Goal: Check status: Check status

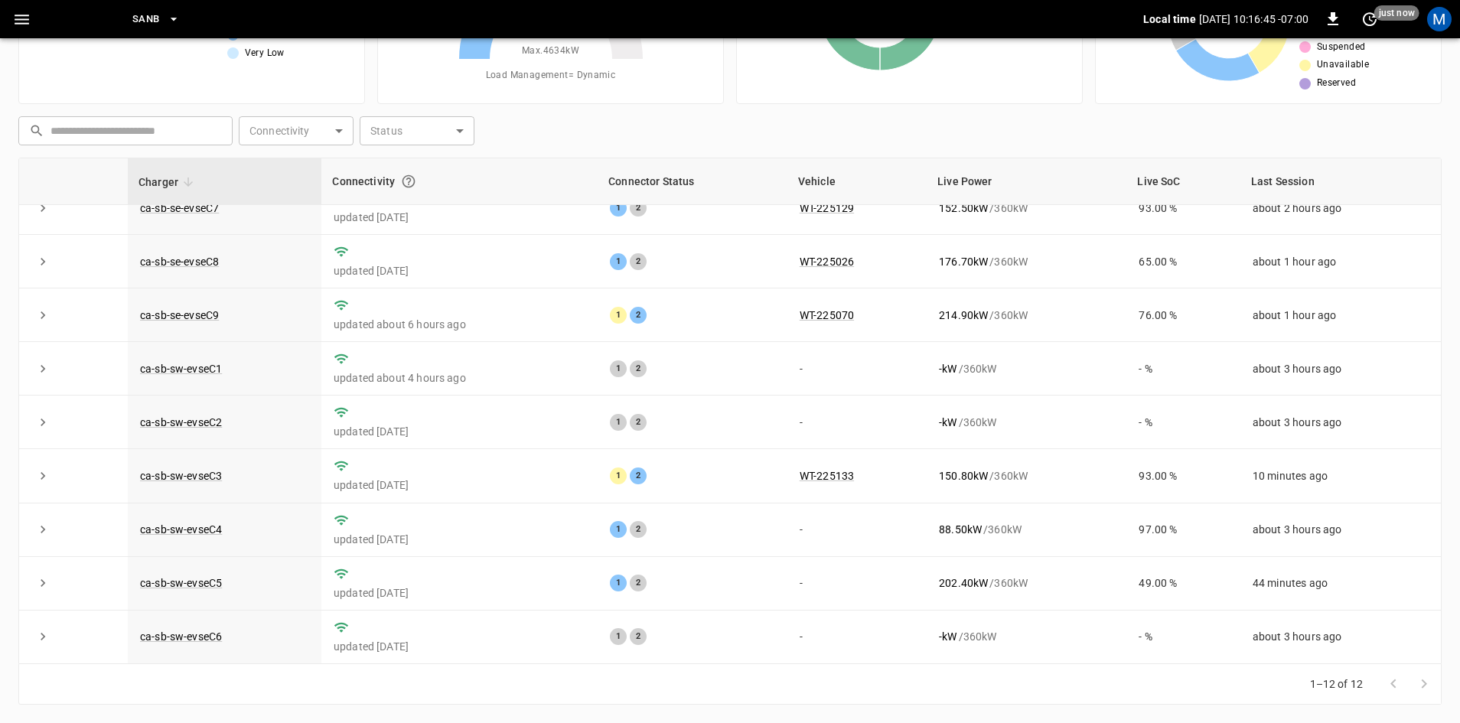
scroll to position [194, 0]
click at [181, 575] on link "ca-sb-sw-evseC5" at bounding box center [181, 583] width 88 height 18
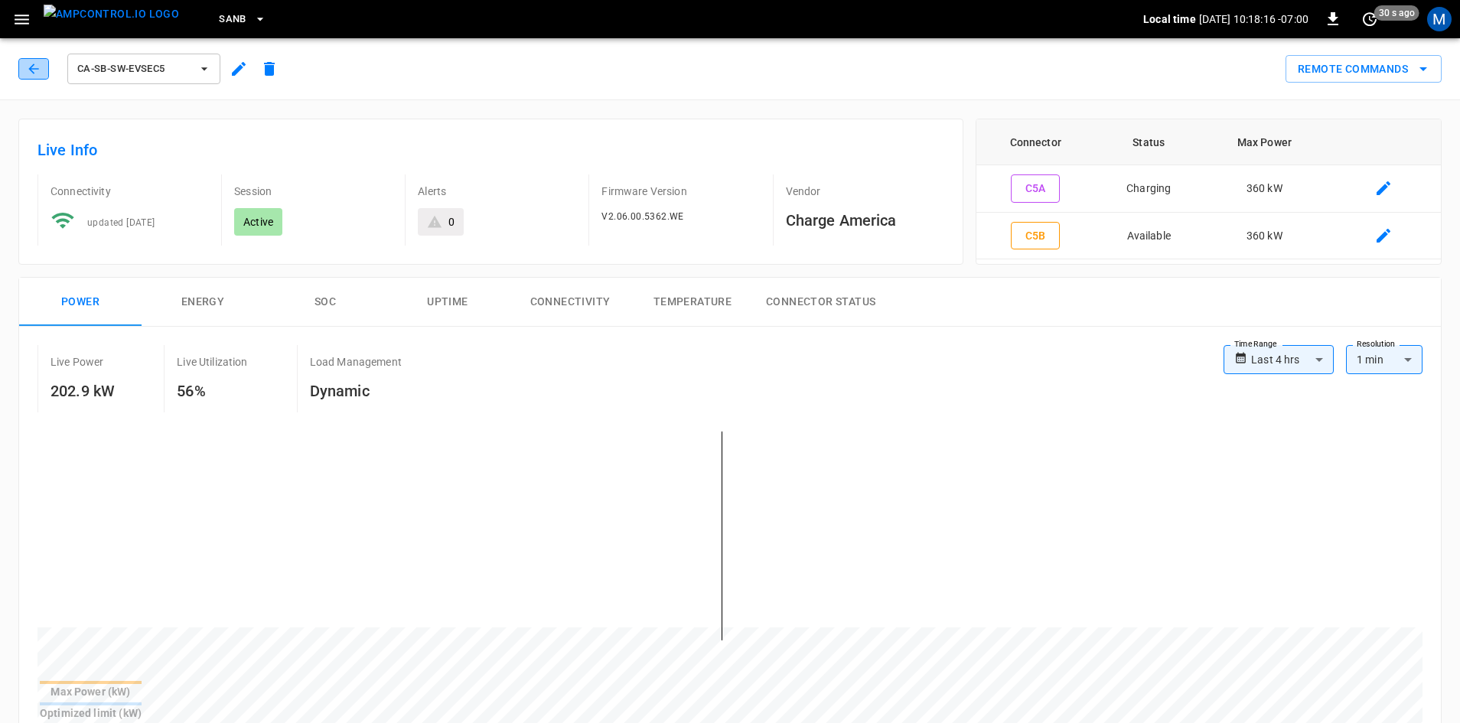
click at [21, 64] on button "button" at bounding box center [33, 68] width 31 height 21
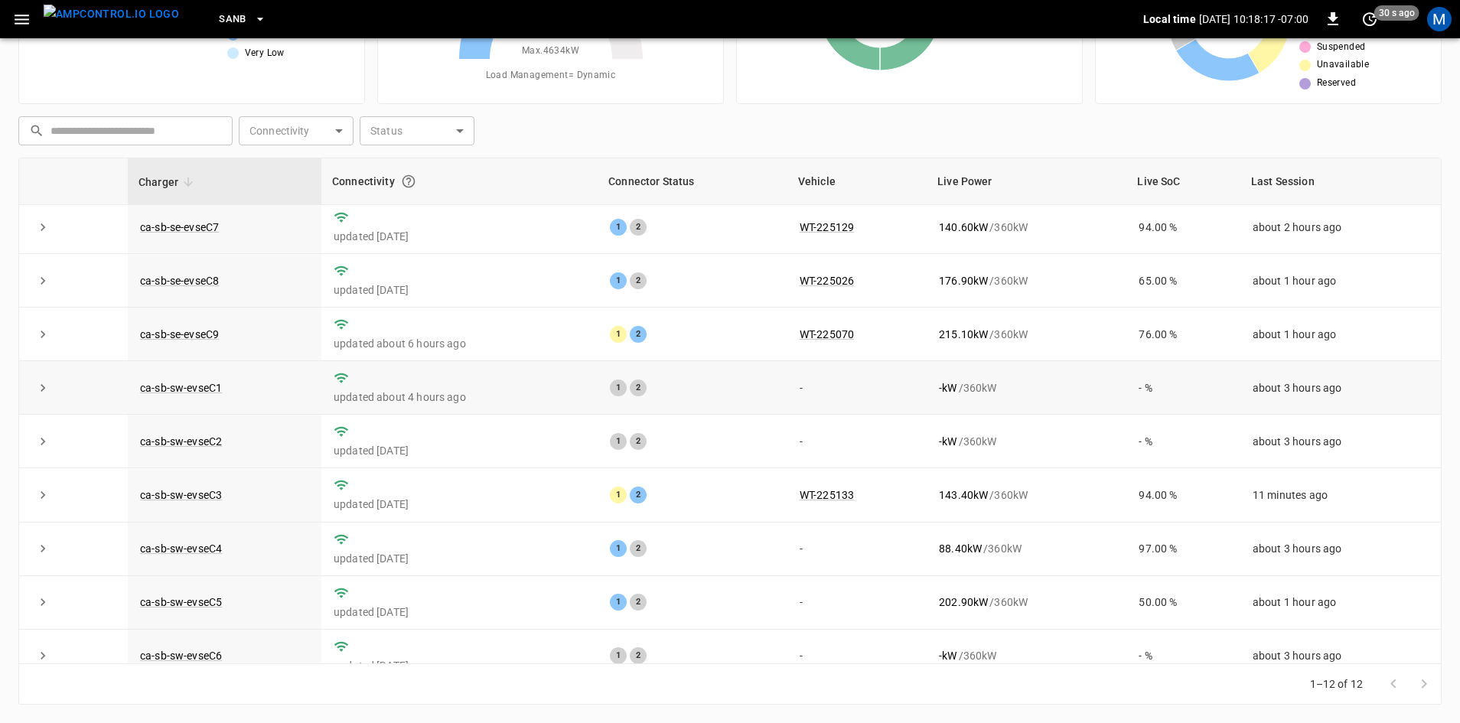
scroll to position [194, 0]
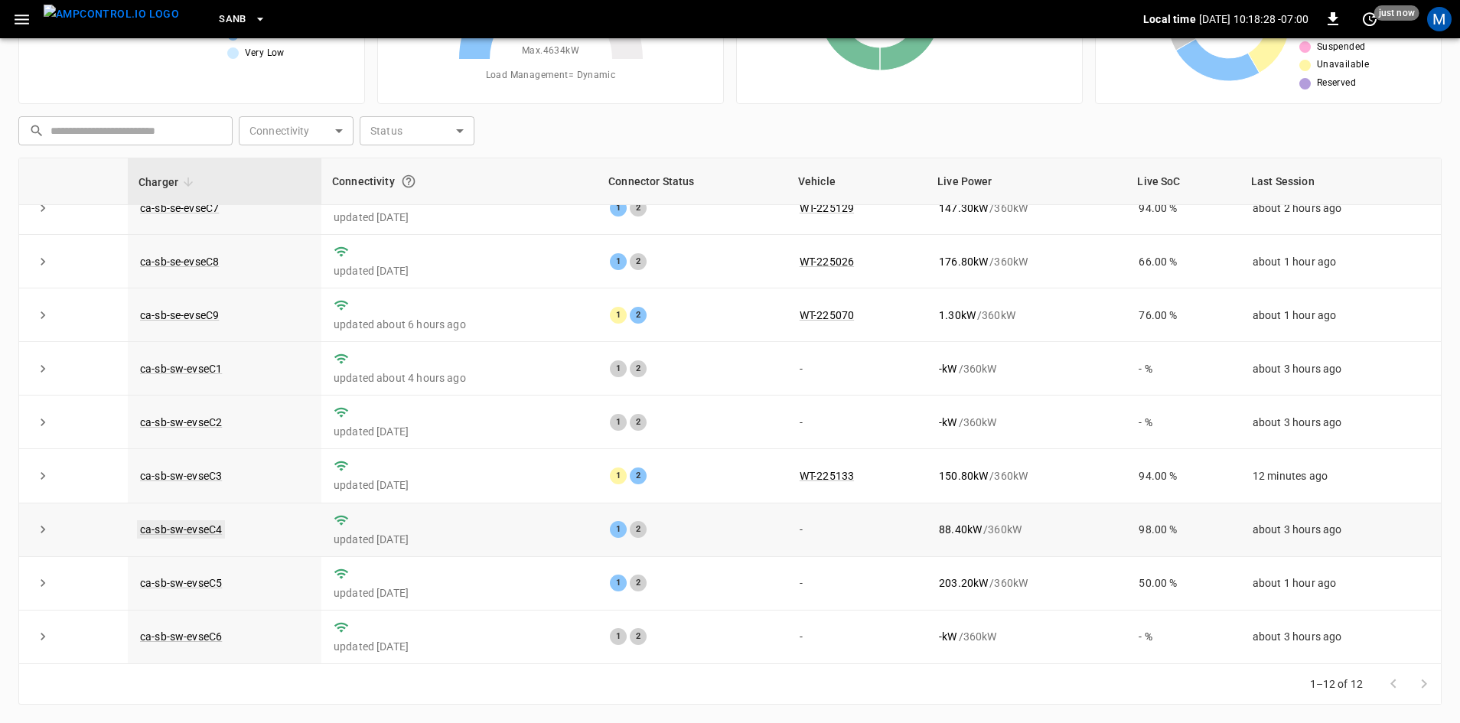
click at [172, 529] on link "ca-sb-sw-evseC4" at bounding box center [181, 529] width 88 height 18
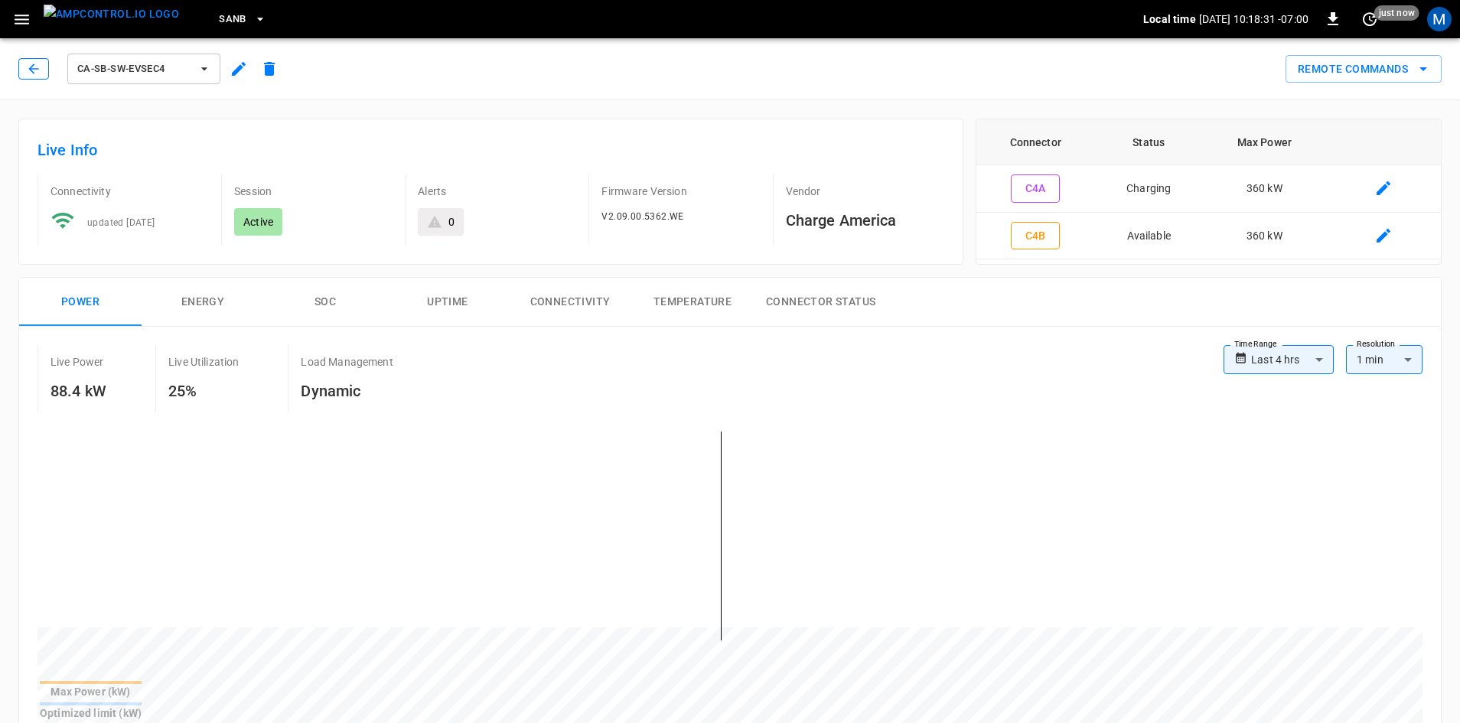
click at [41, 70] on icon "button" at bounding box center [33, 68] width 15 height 15
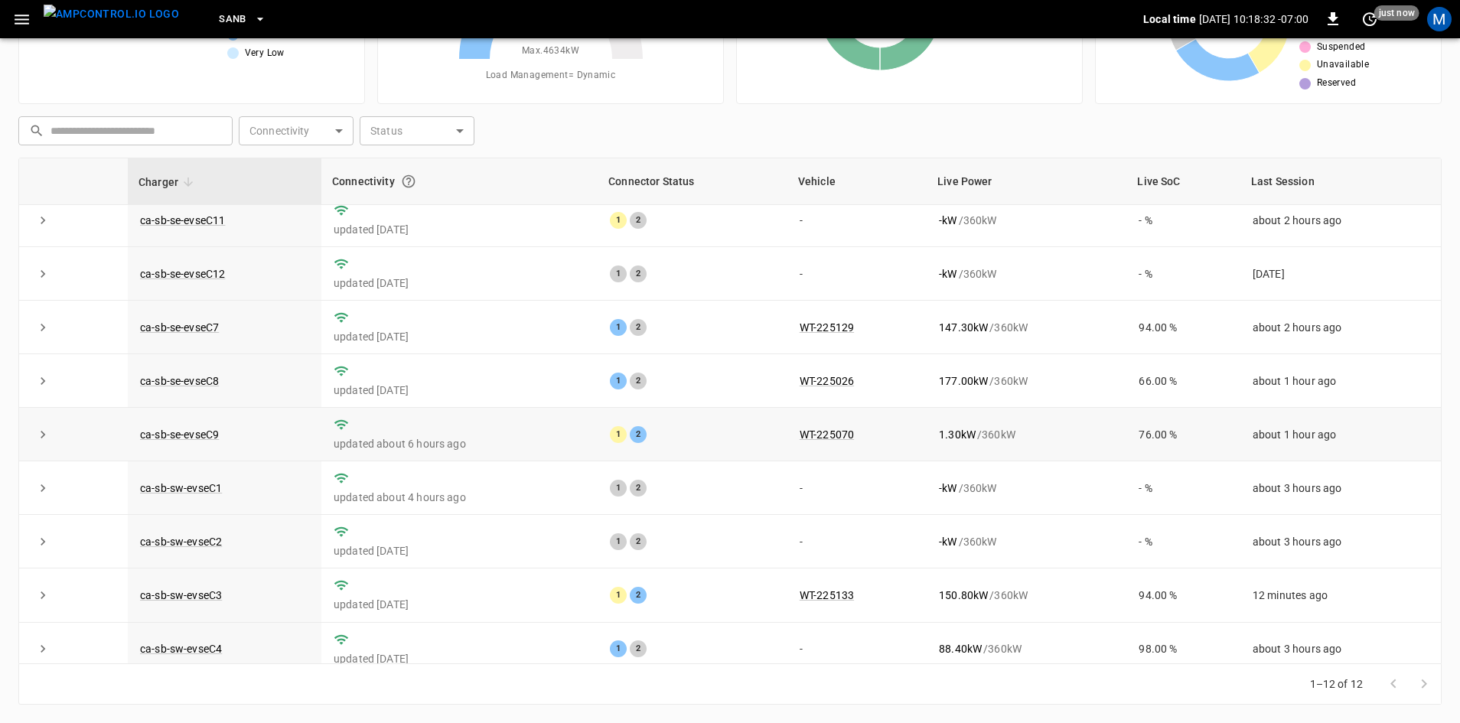
scroll to position [194, 0]
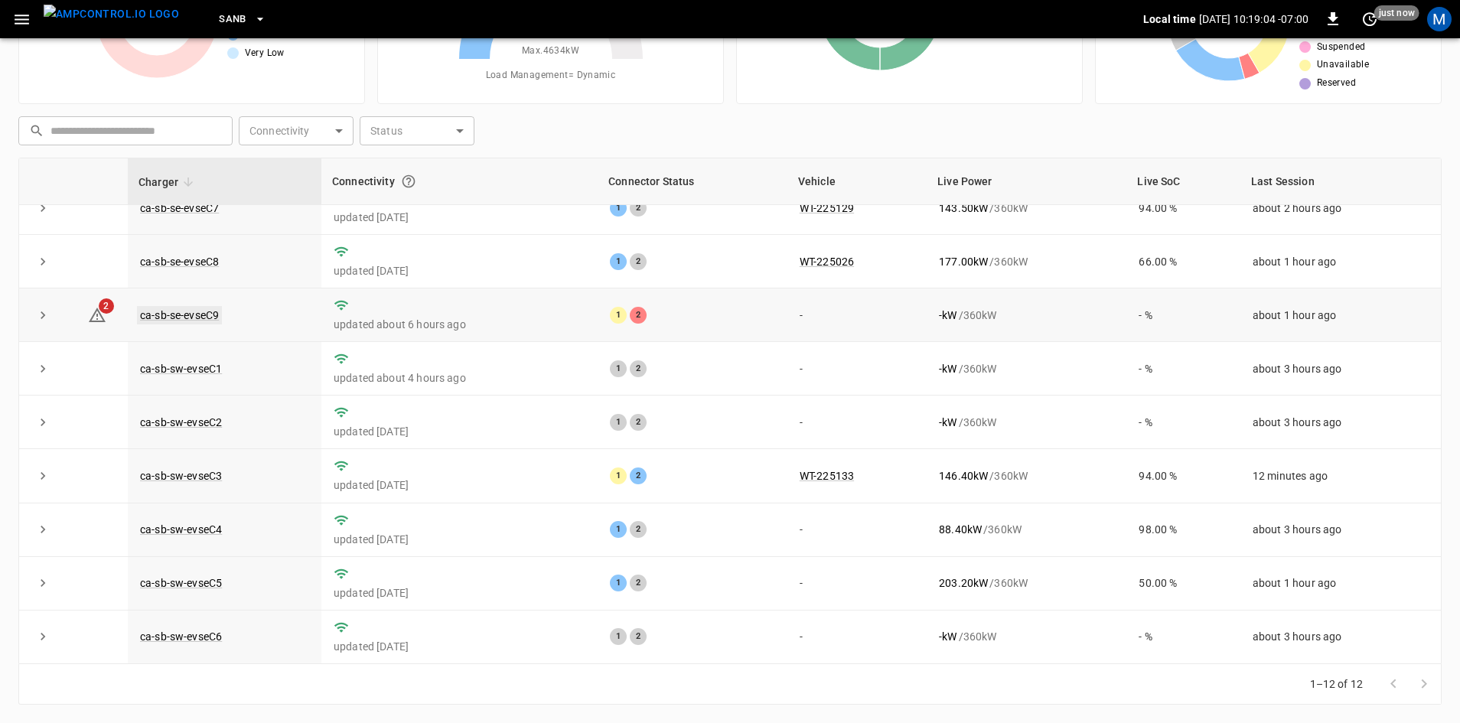
click at [210, 307] on link "ca-sb-se-evseC9" at bounding box center [179, 315] width 85 height 18
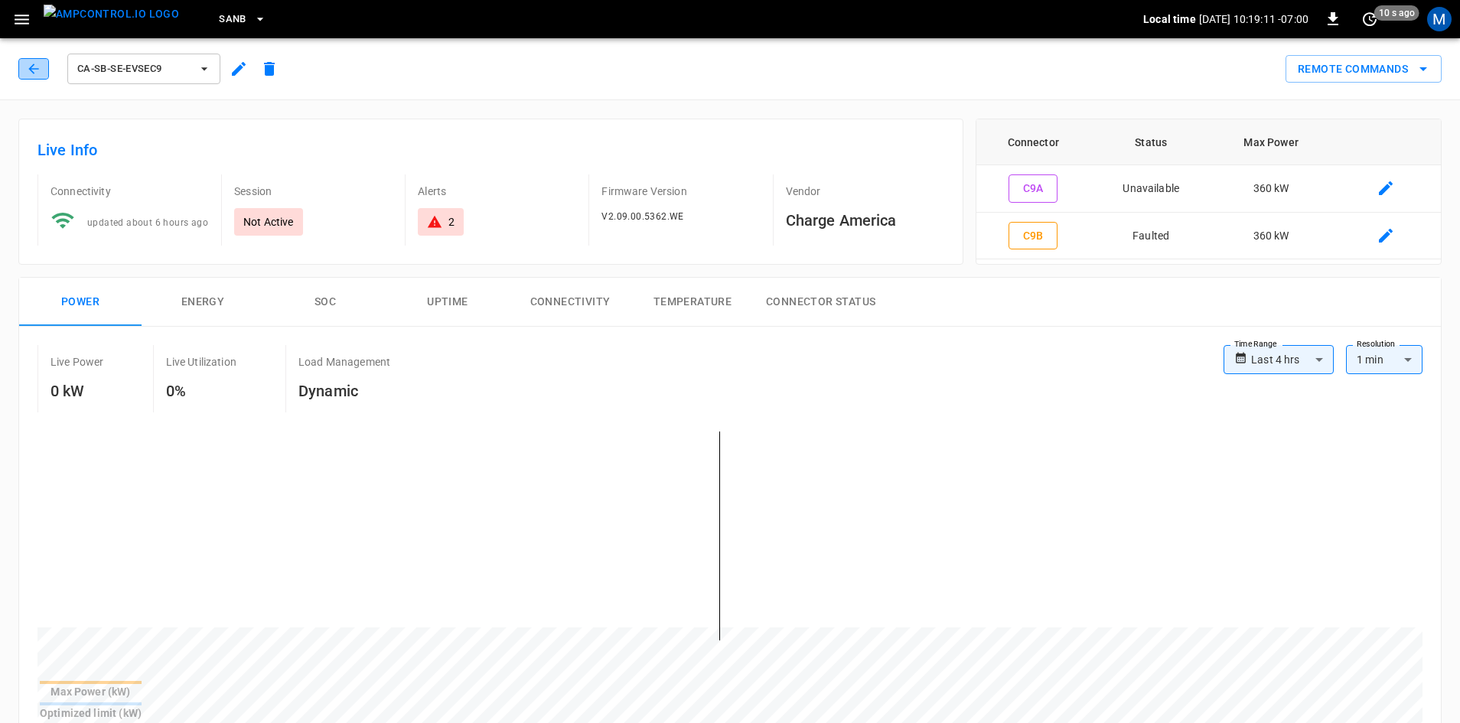
click at [39, 67] on icon "button" at bounding box center [33, 68] width 15 height 15
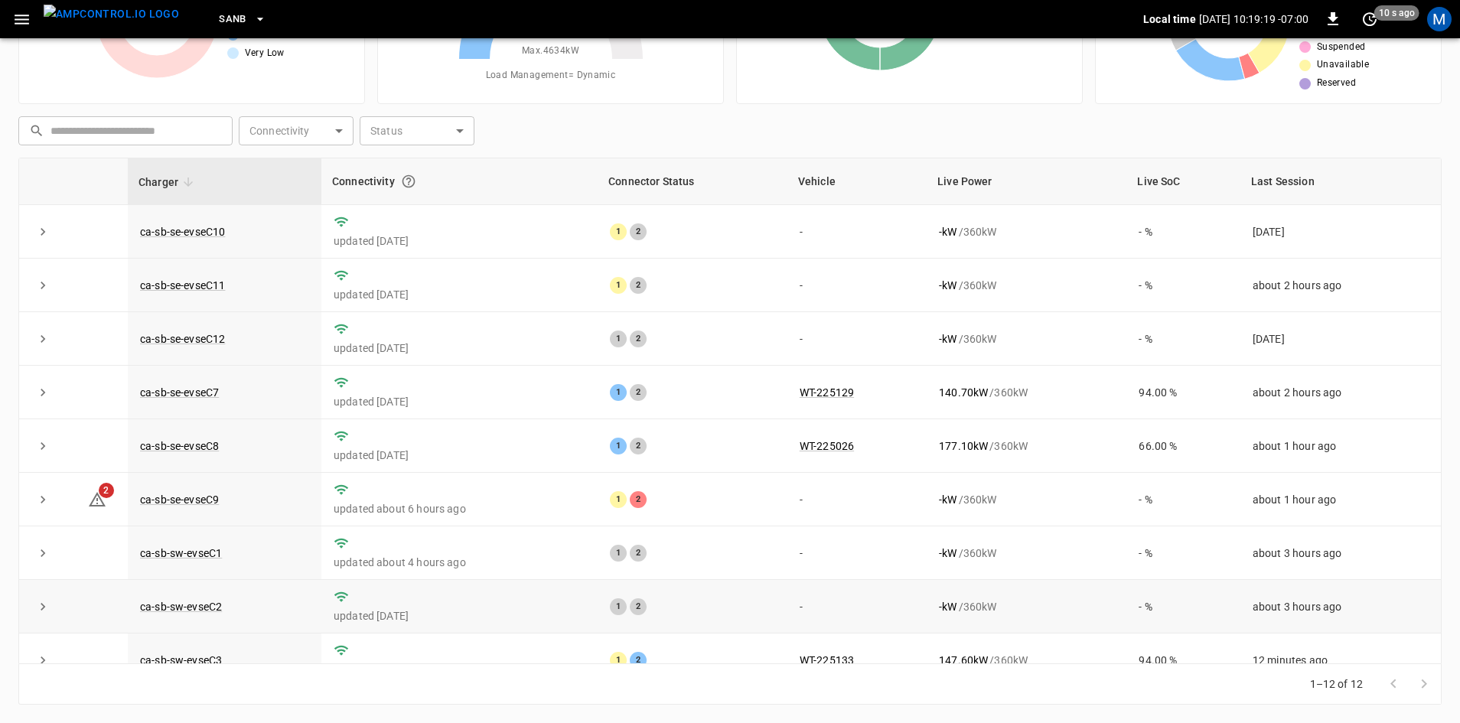
scroll to position [194, 0]
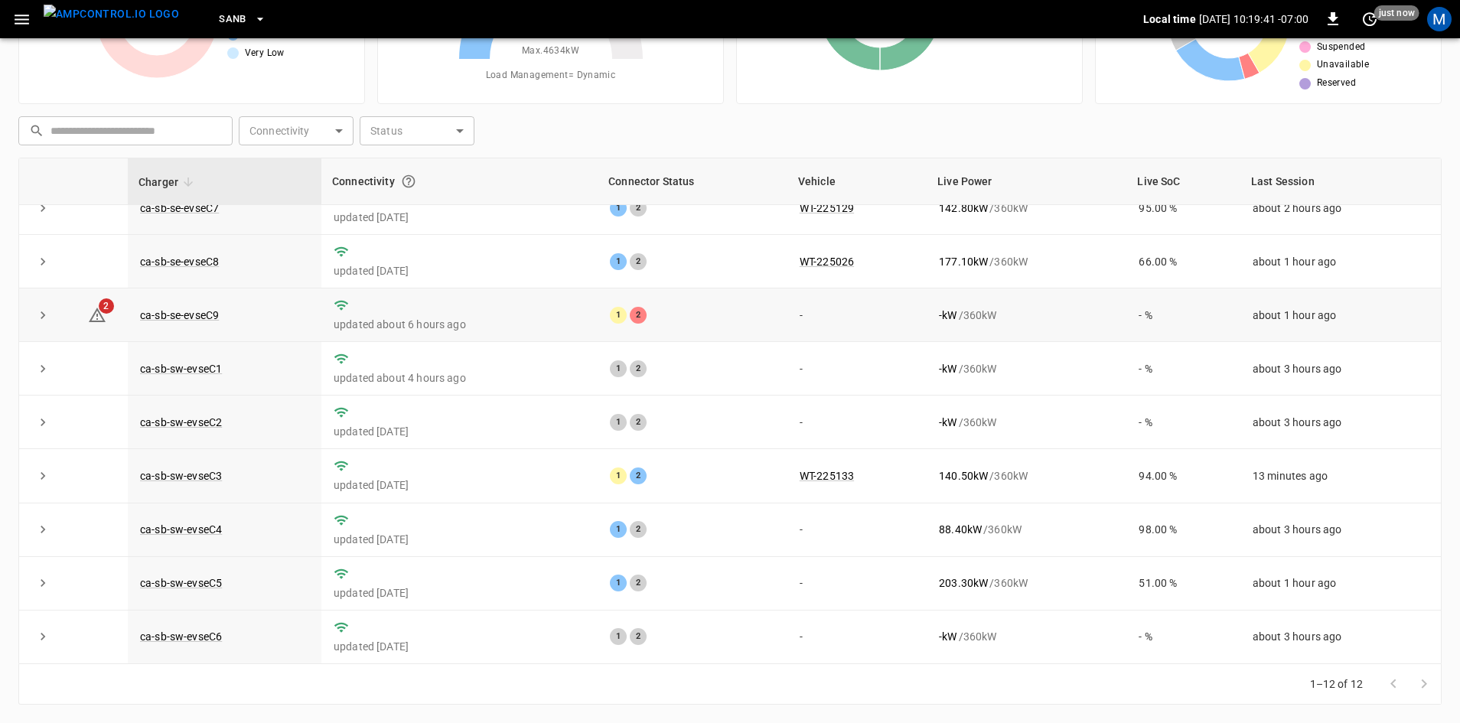
click at [182, 320] on td "ca-sb-se-evseC9" at bounding box center [225, 315] width 194 height 54
click at [207, 318] on td "ca-sb-se-evseC9" at bounding box center [225, 315] width 194 height 54
click at [208, 311] on link "ca-sb-se-evseC9" at bounding box center [179, 315] width 85 height 18
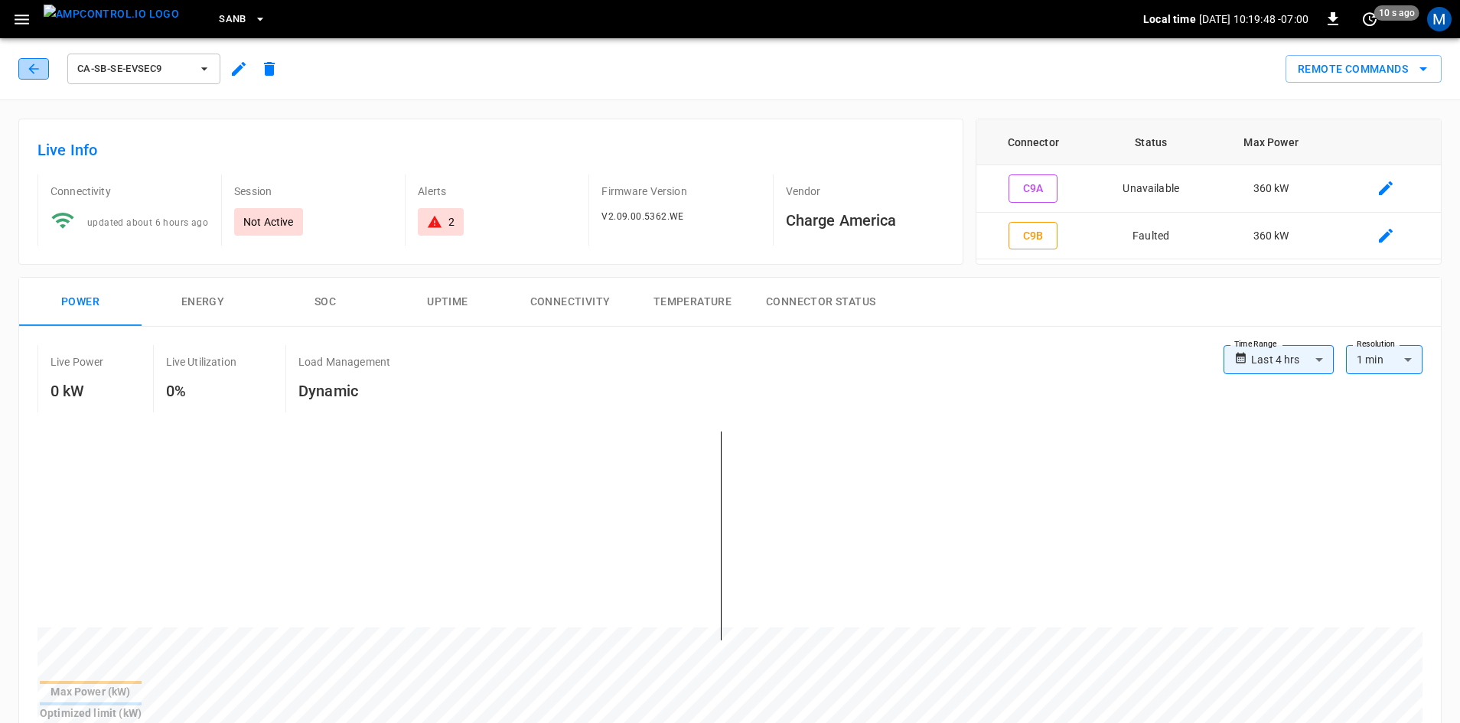
click at [35, 78] on button "button" at bounding box center [33, 68] width 31 height 21
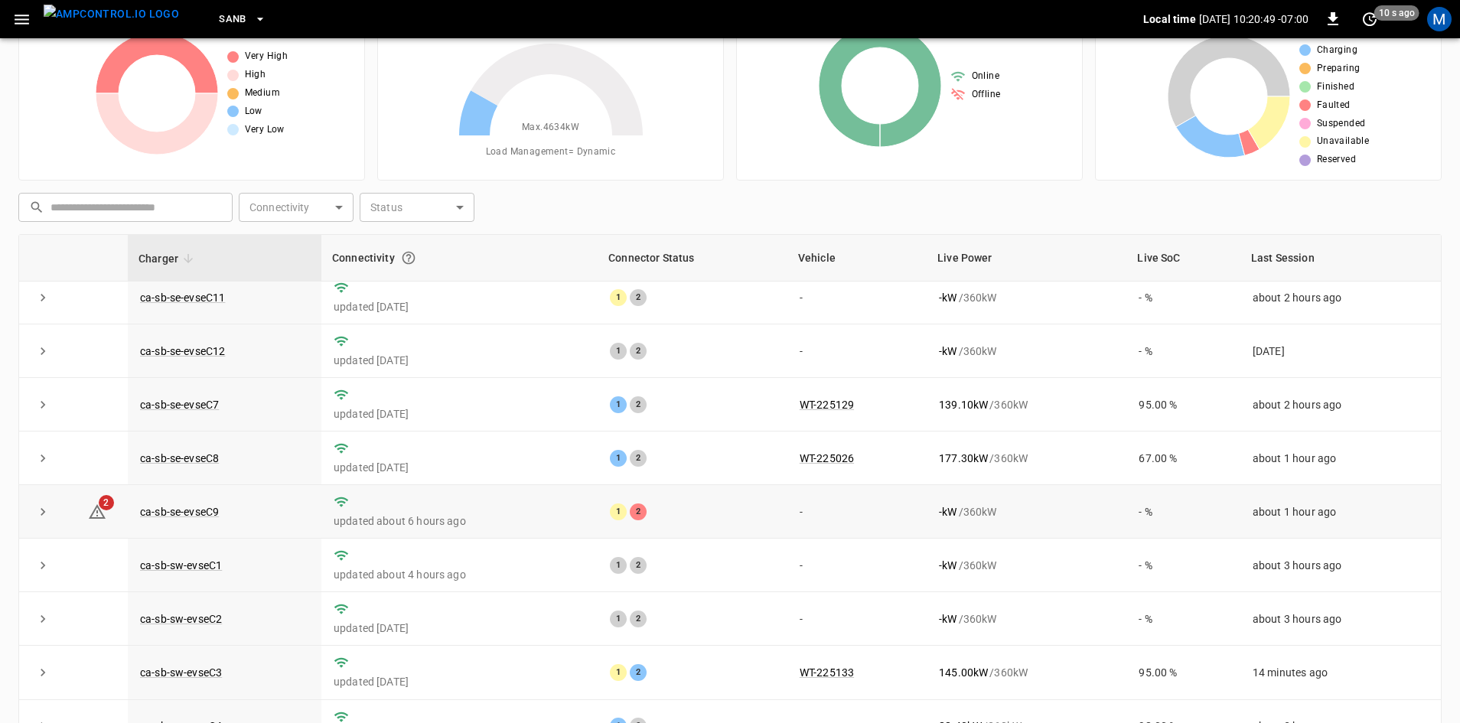
scroll to position [41, 0]
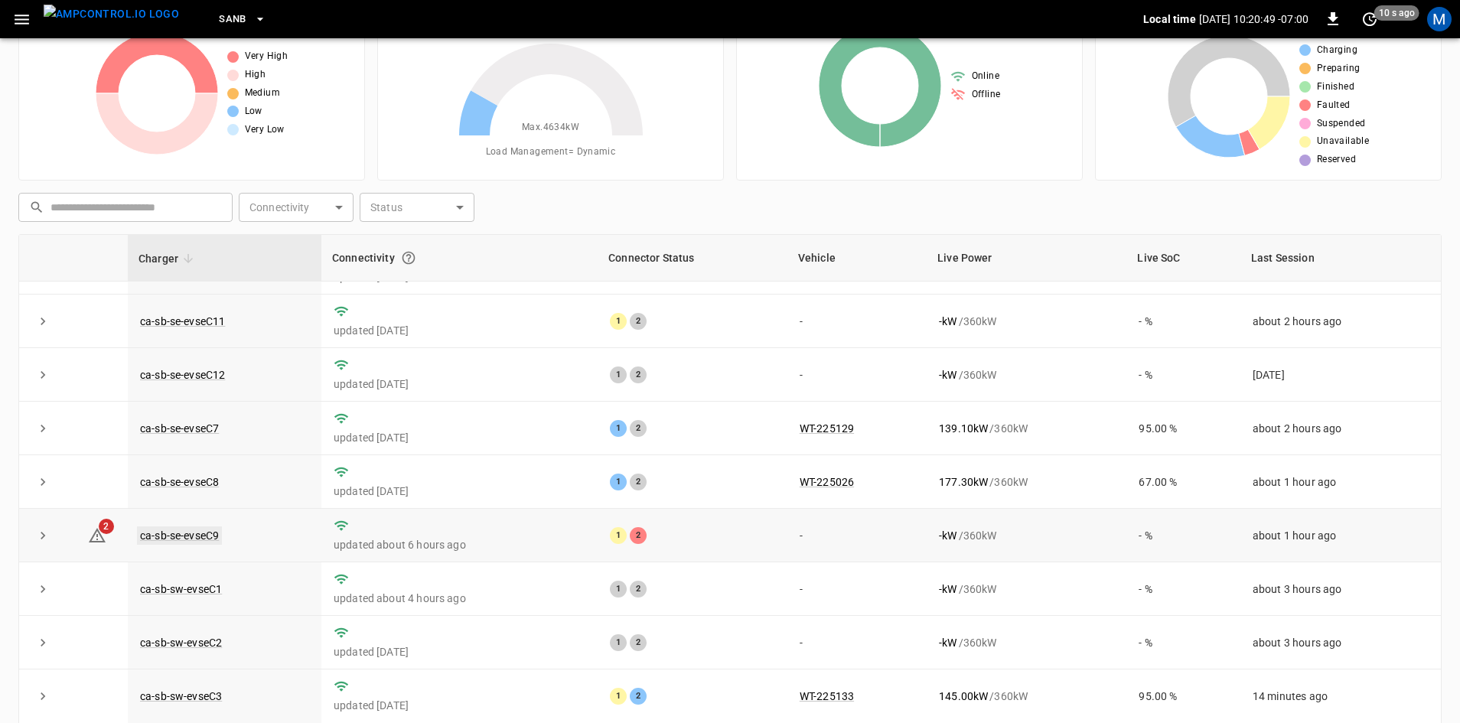
click at [208, 529] on link "ca-sb-se-evseC9" at bounding box center [179, 535] width 85 height 18
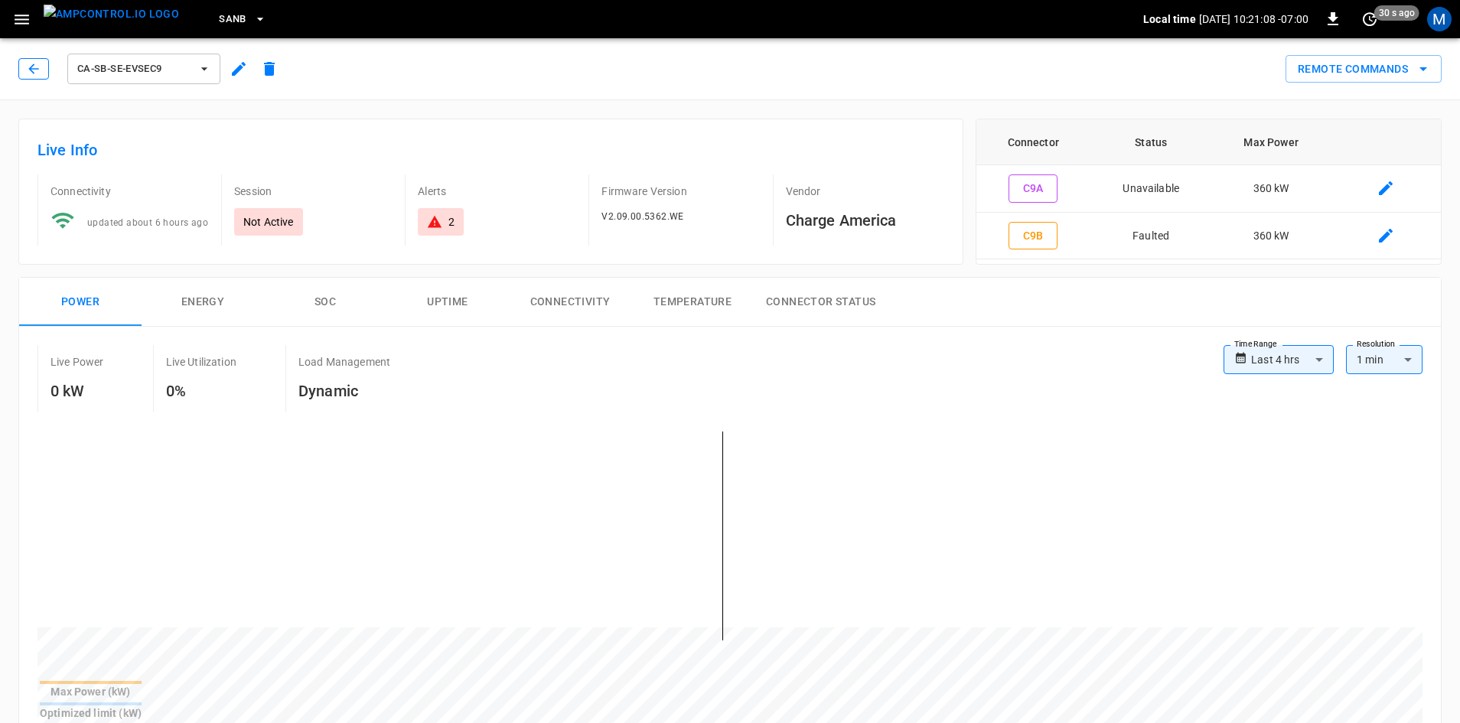
click at [35, 75] on icon "button" at bounding box center [33, 68] width 15 height 15
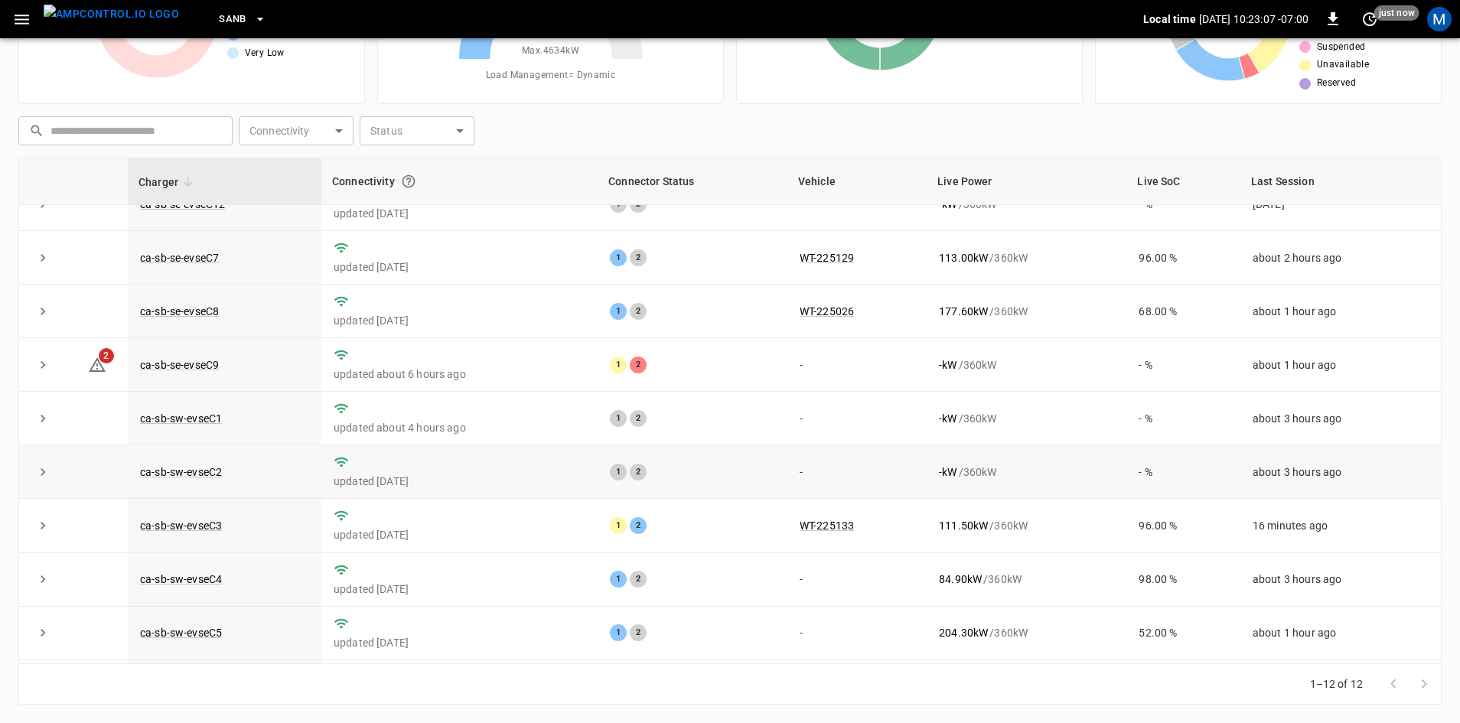
scroll to position [41, 0]
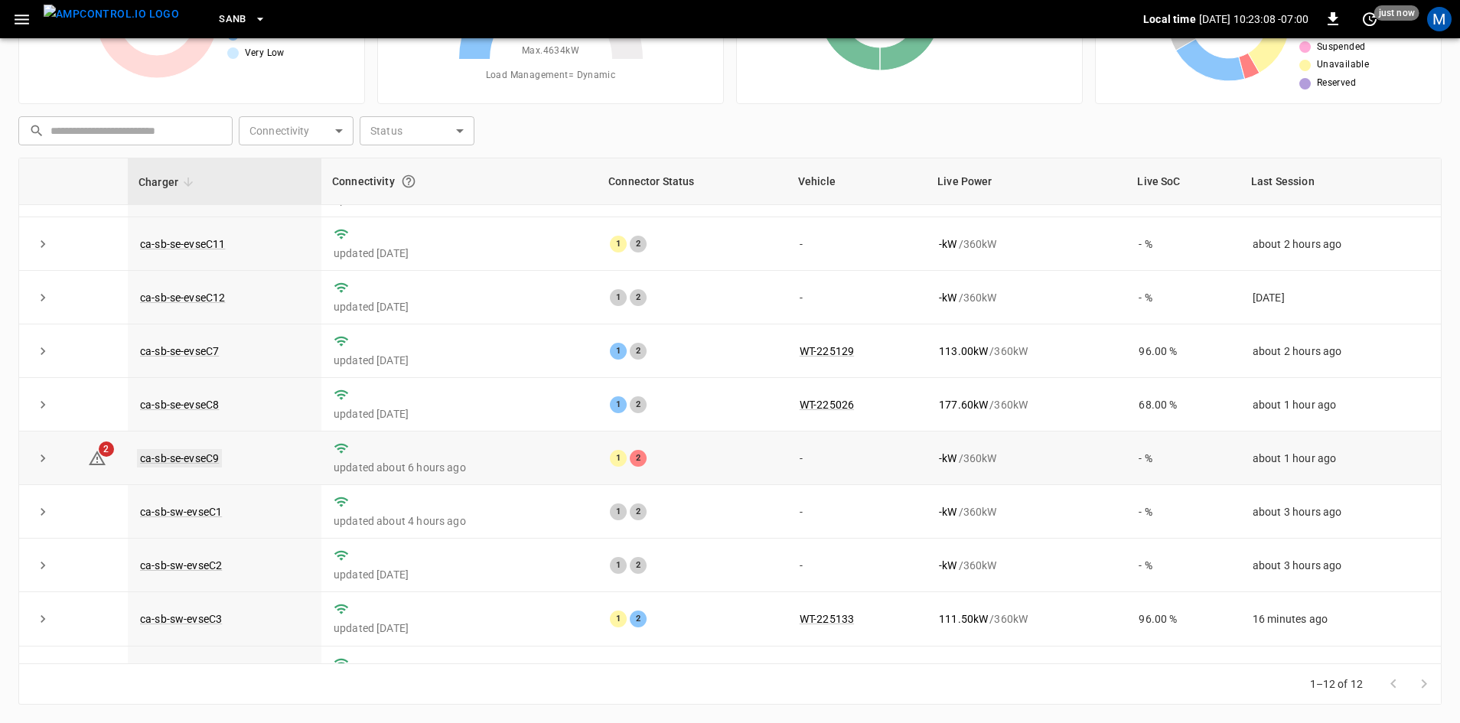
click at [215, 466] on link "ca-sb-se-evseC9" at bounding box center [179, 458] width 85 height 18
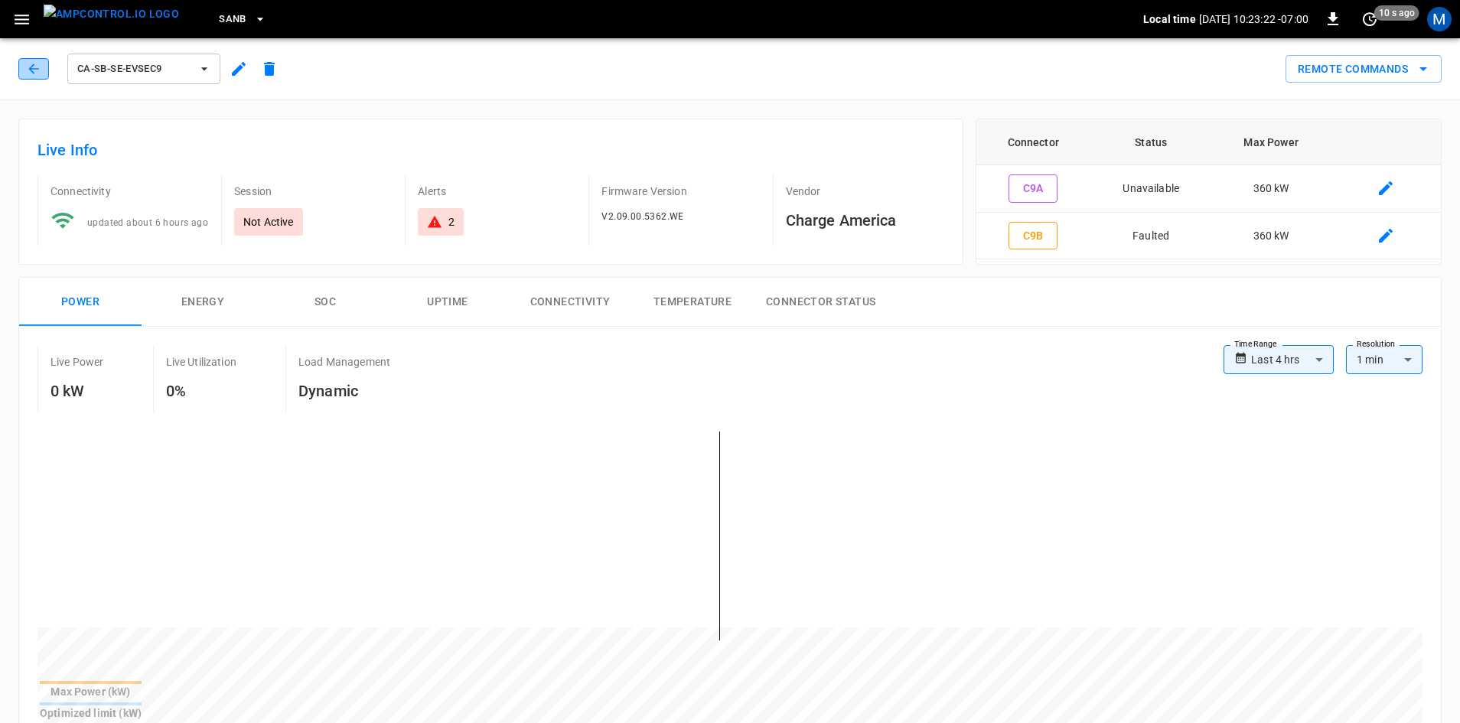
click at [34, 69] on icon "button" at bounding box center [33, 69] width 10 height 10
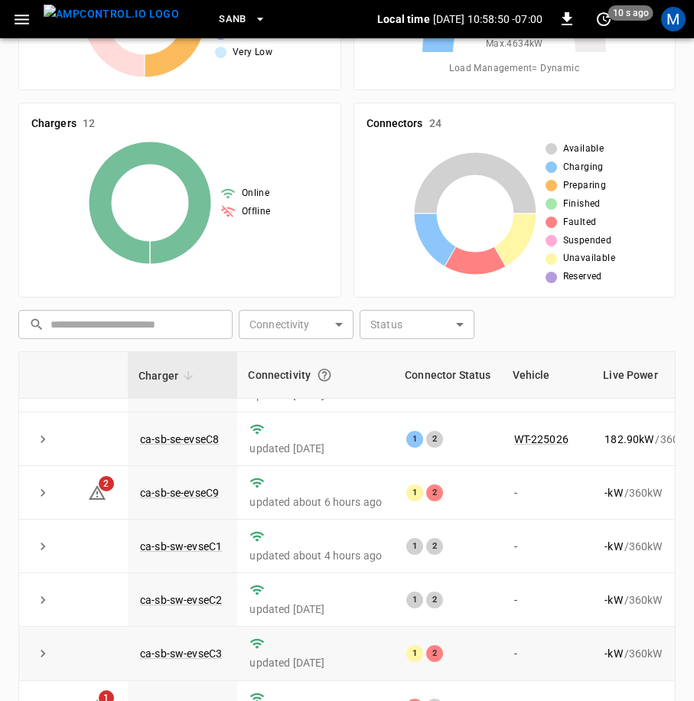
scroll to position [348, 0]
